Goal: Task Accomplishment & Management: Complete application form

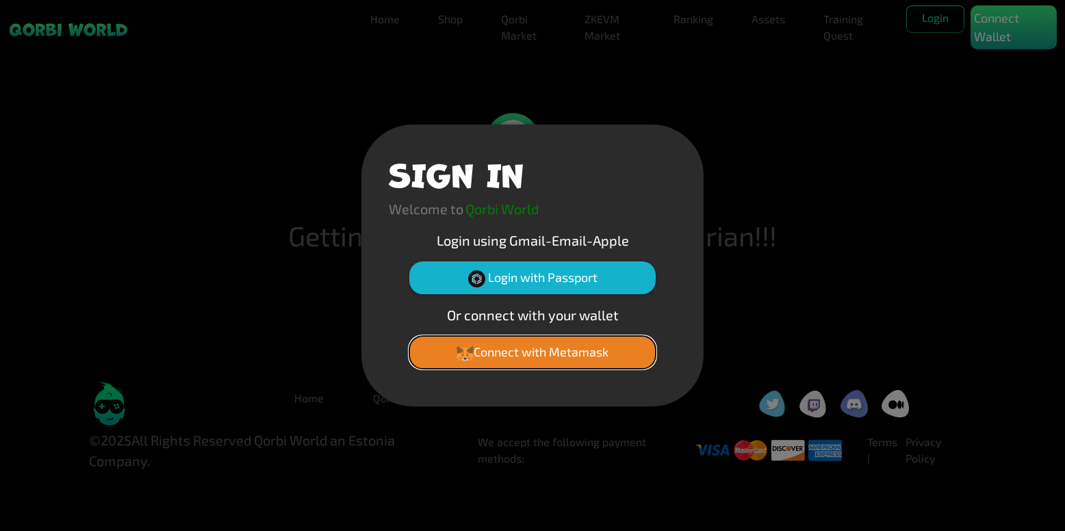
click at [546, 353] on button "Connect with Metamask" at bounding box center [532, 352] width 247 height 33
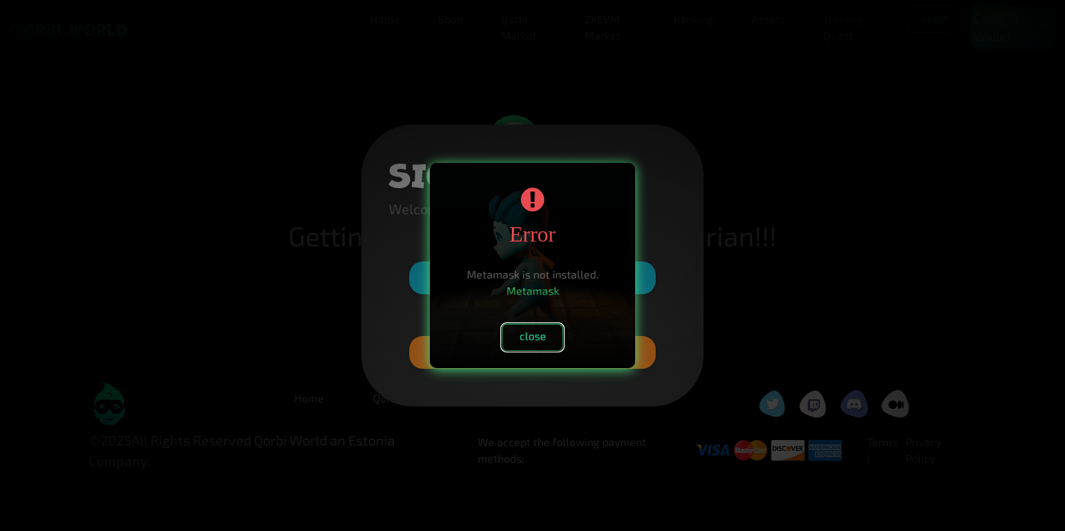
click at [544, 339] on button "close" at bounding box center [533, 337] width 62 height 27
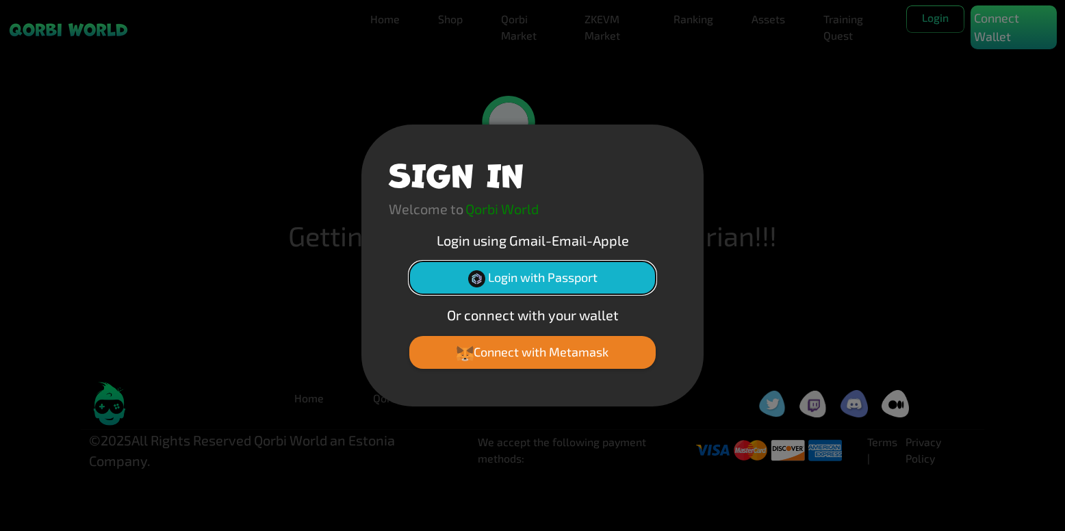
click at [542, 276] on button "Login with Passport" at bounding box center [532, 278] width 247 height 33
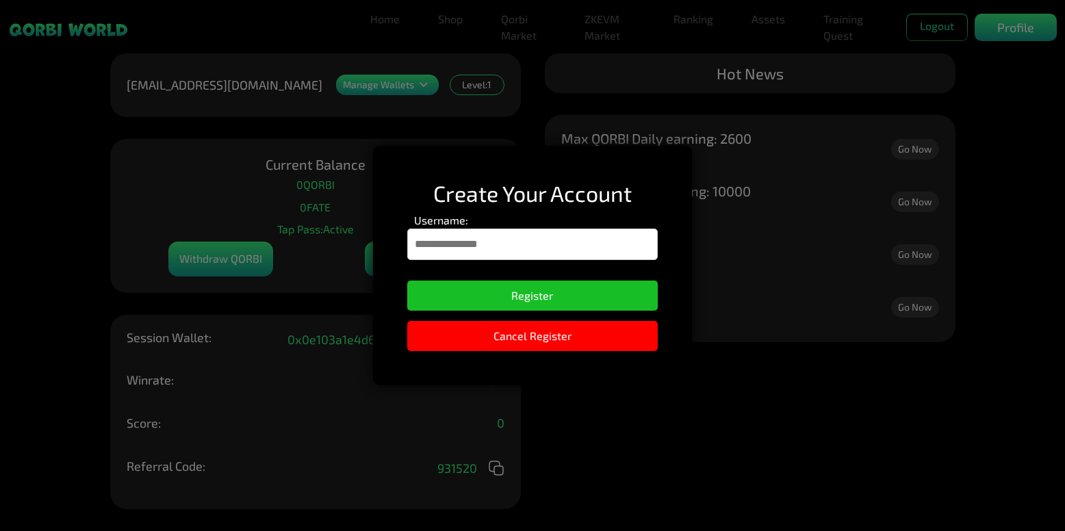
click at [563, 239] on input "Username:" at bounding box center [532, 244] width 251 height 31
type input "*****"
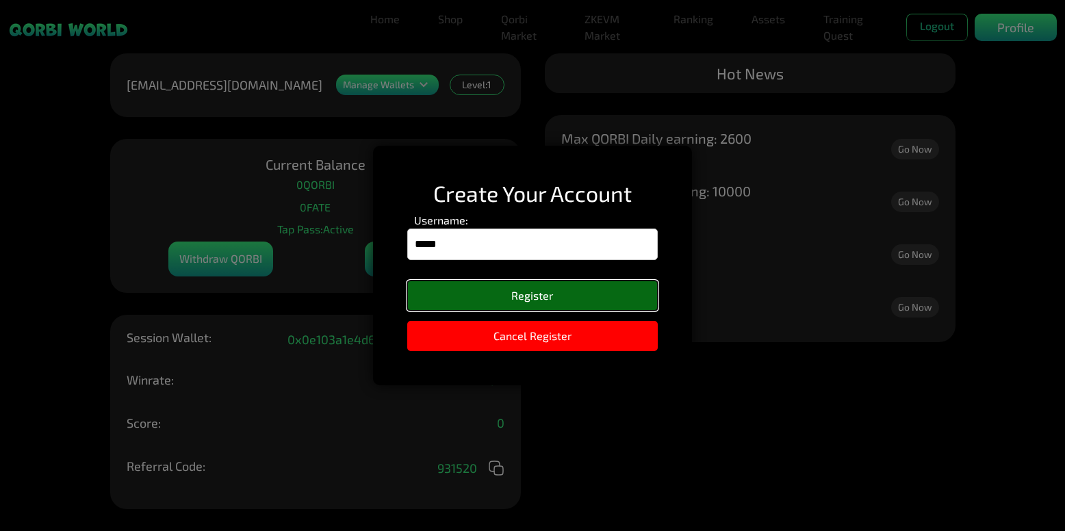
click at [534, 292] on button "Register" at bounding box center [532, 296] width 251 height 30
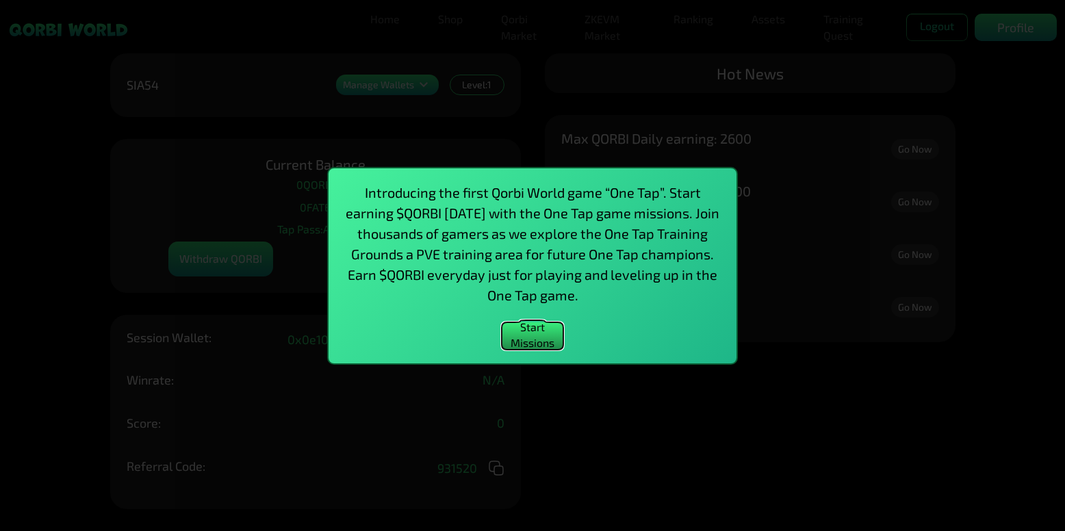
click at [534, 338] on button "Start Missions" at bounding box center [533, 336] width 62 height 27
